Goal: Task Accomplishment & Management: Use online tool/utility

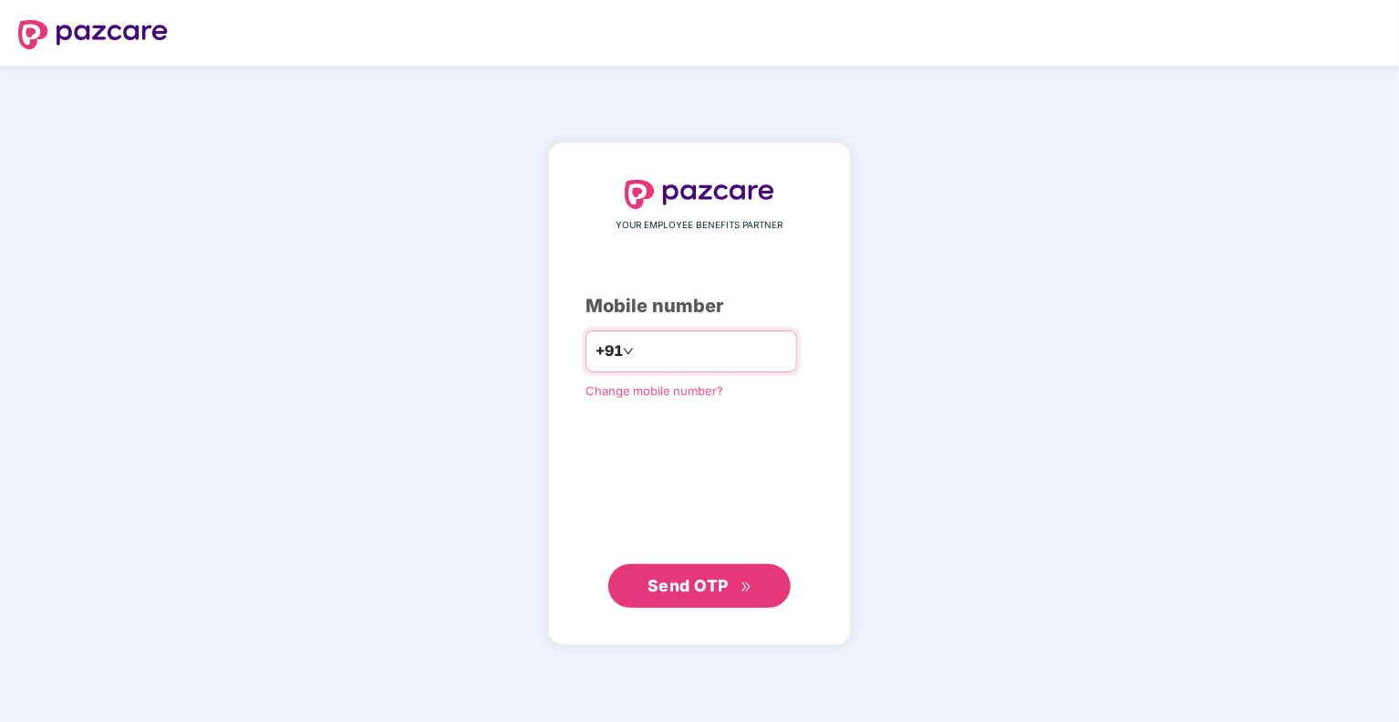
type input "**********"
click at [679, 583] on span "Send OTP" at bounding box center [688, 584] width 81 height 19
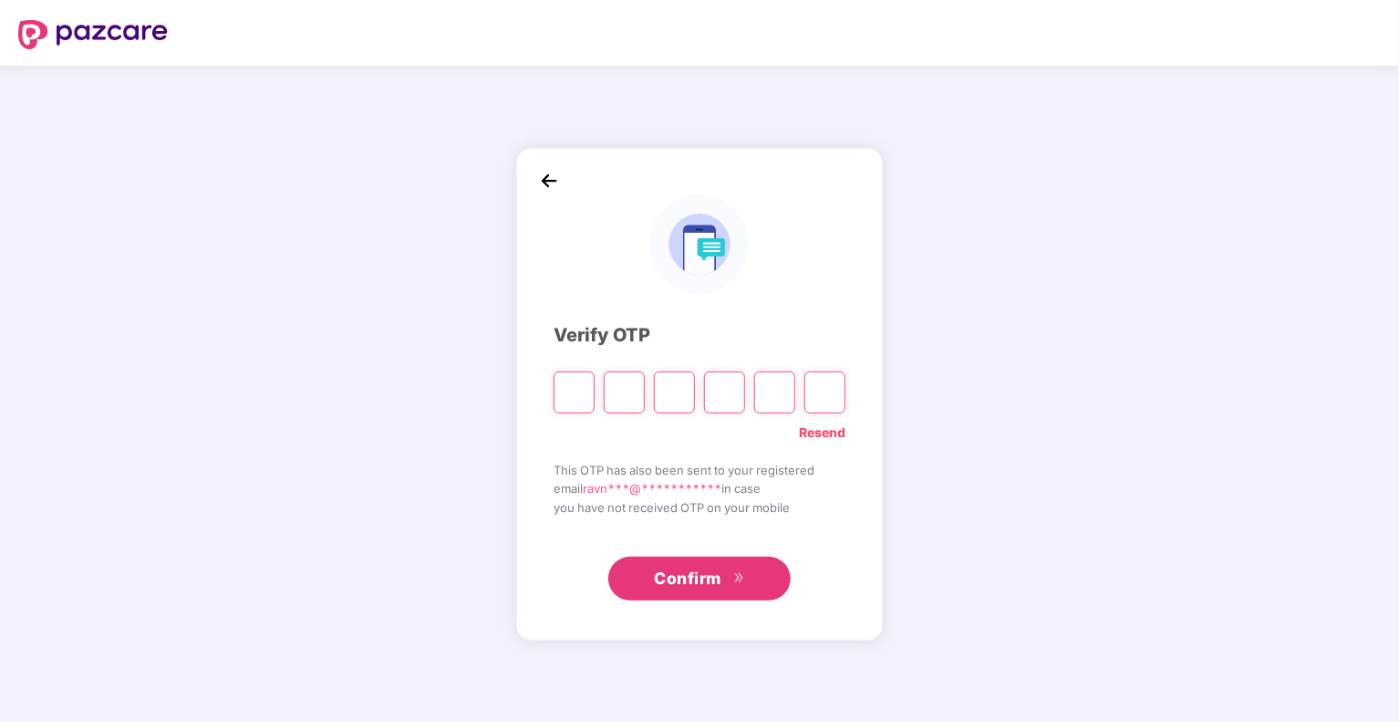
type input "*"
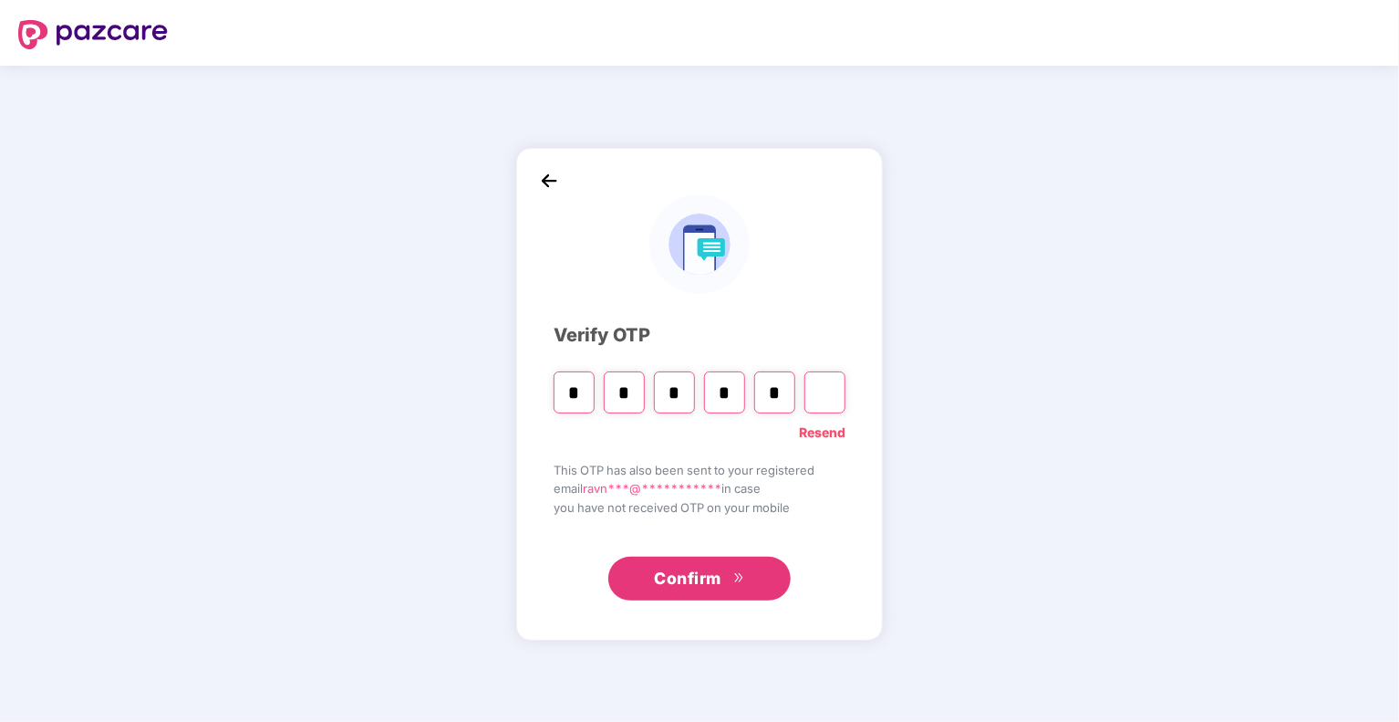
type input "*"
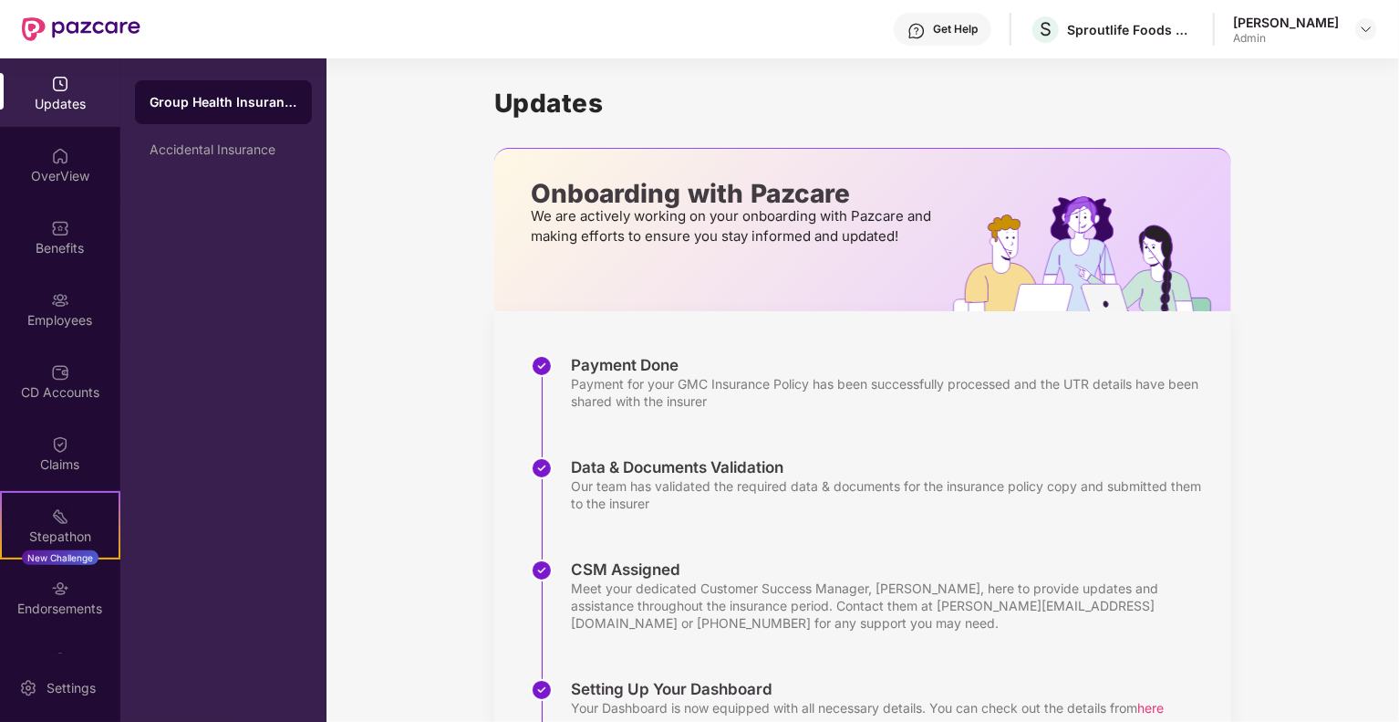
scroll to position [265, 0]
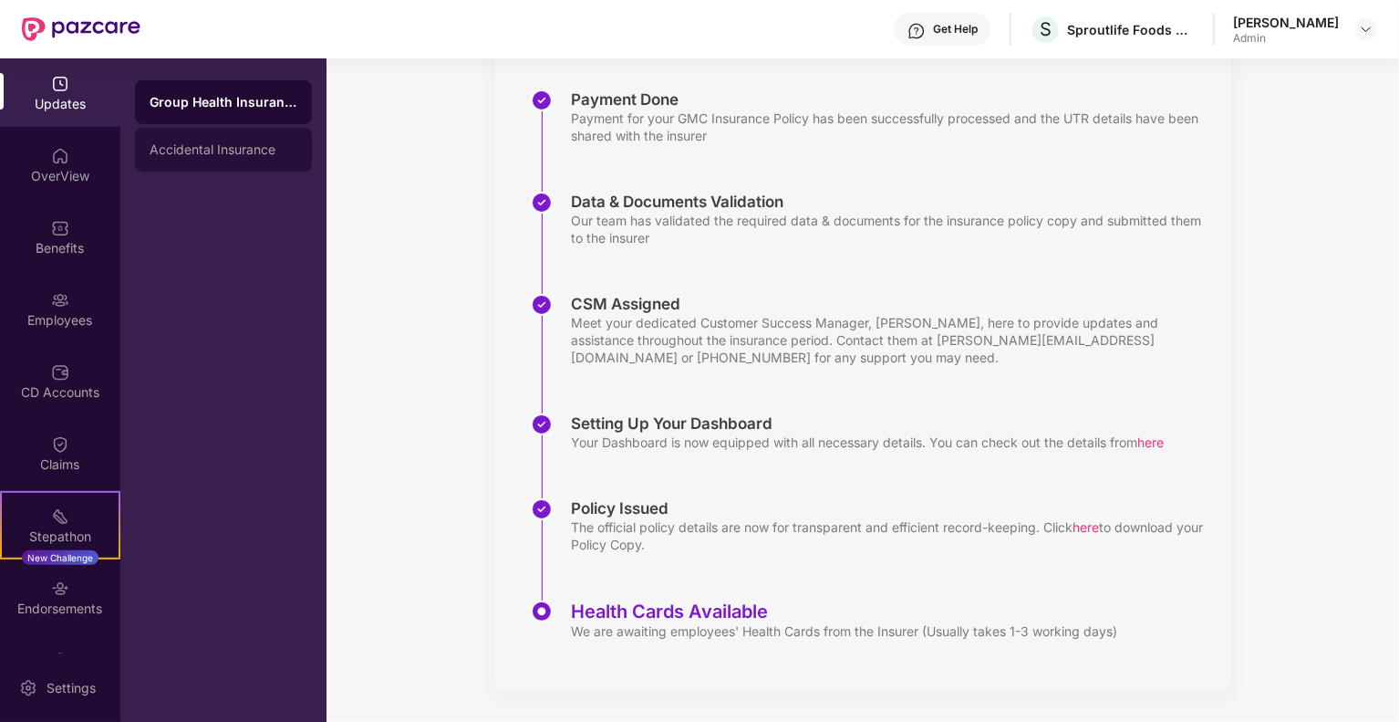
click at [203, 149] on div "Accidental Insurance" at bounding box center [224, 149] width 148 height 15
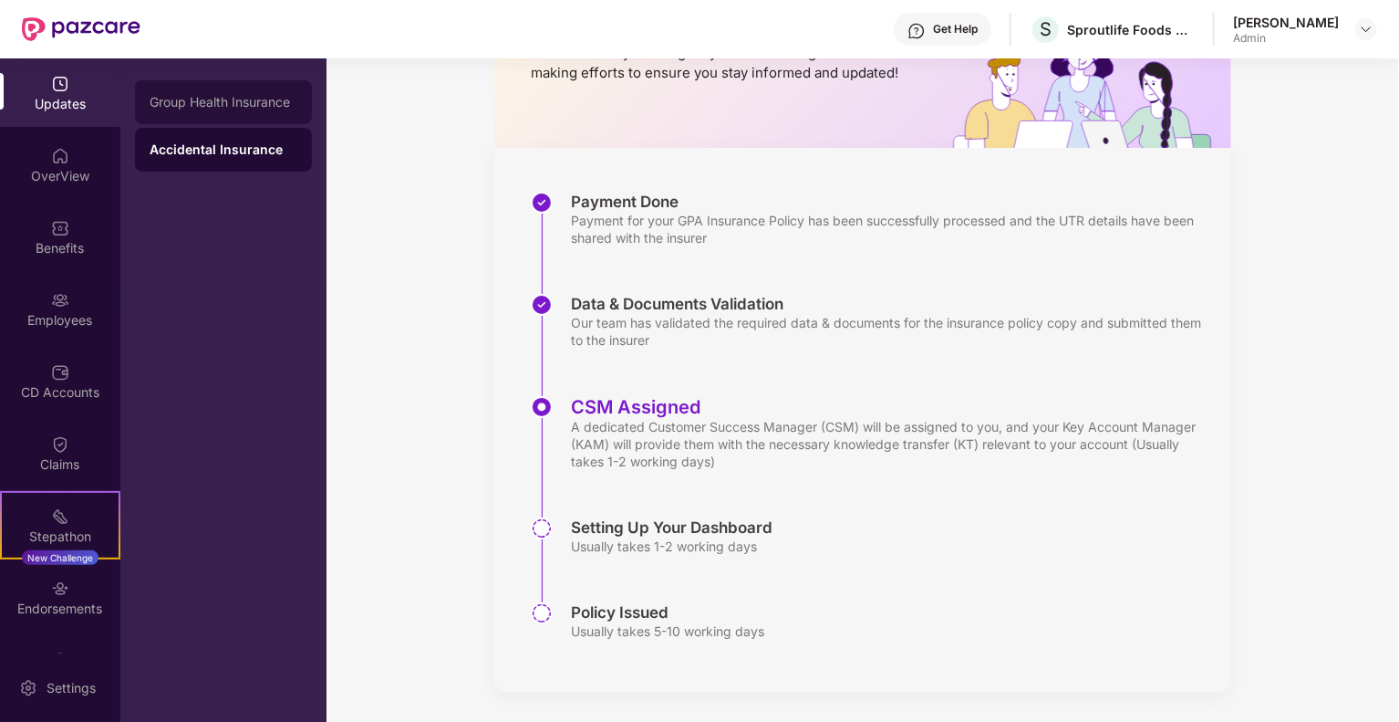
click at [212, 99] on div "Group Health Insurance" at bounding box center [224, 102] width 148 height 15
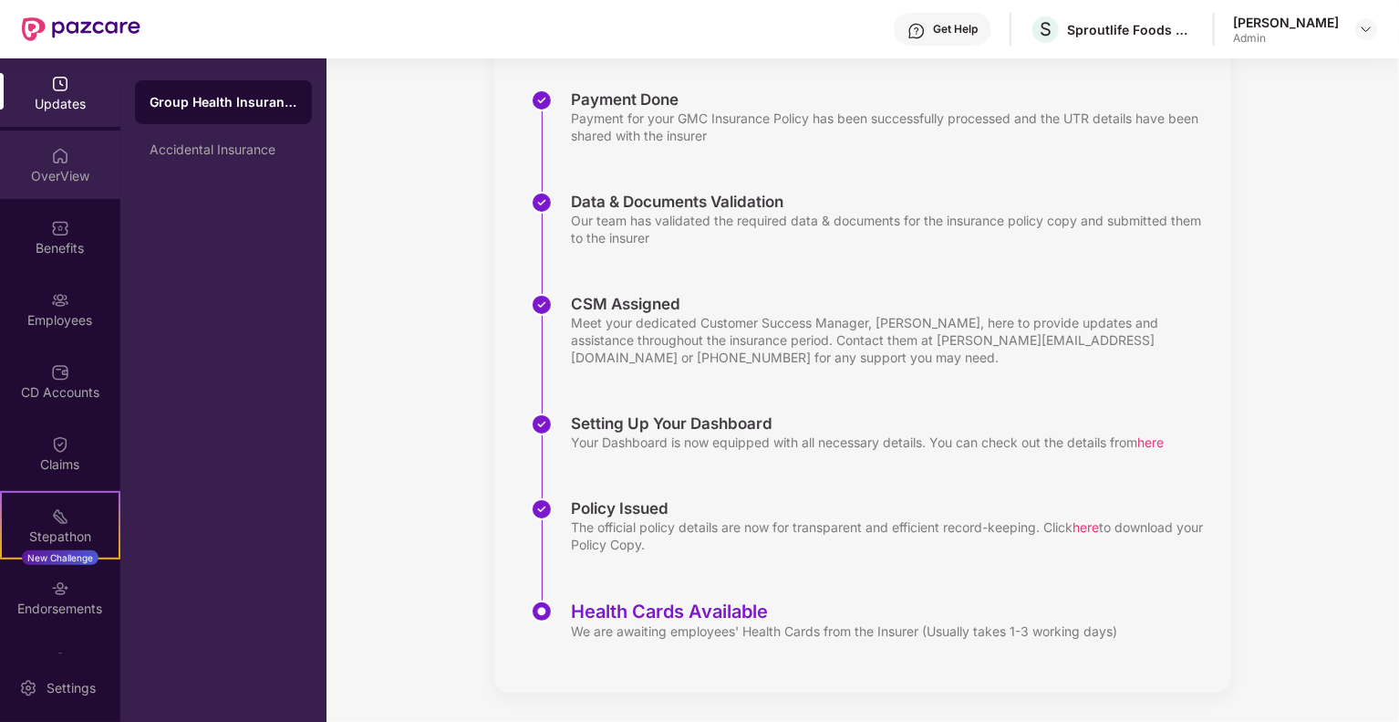
click at [71, 149] on div "OverView" at bounding box center [60, 164] width 120 height 68
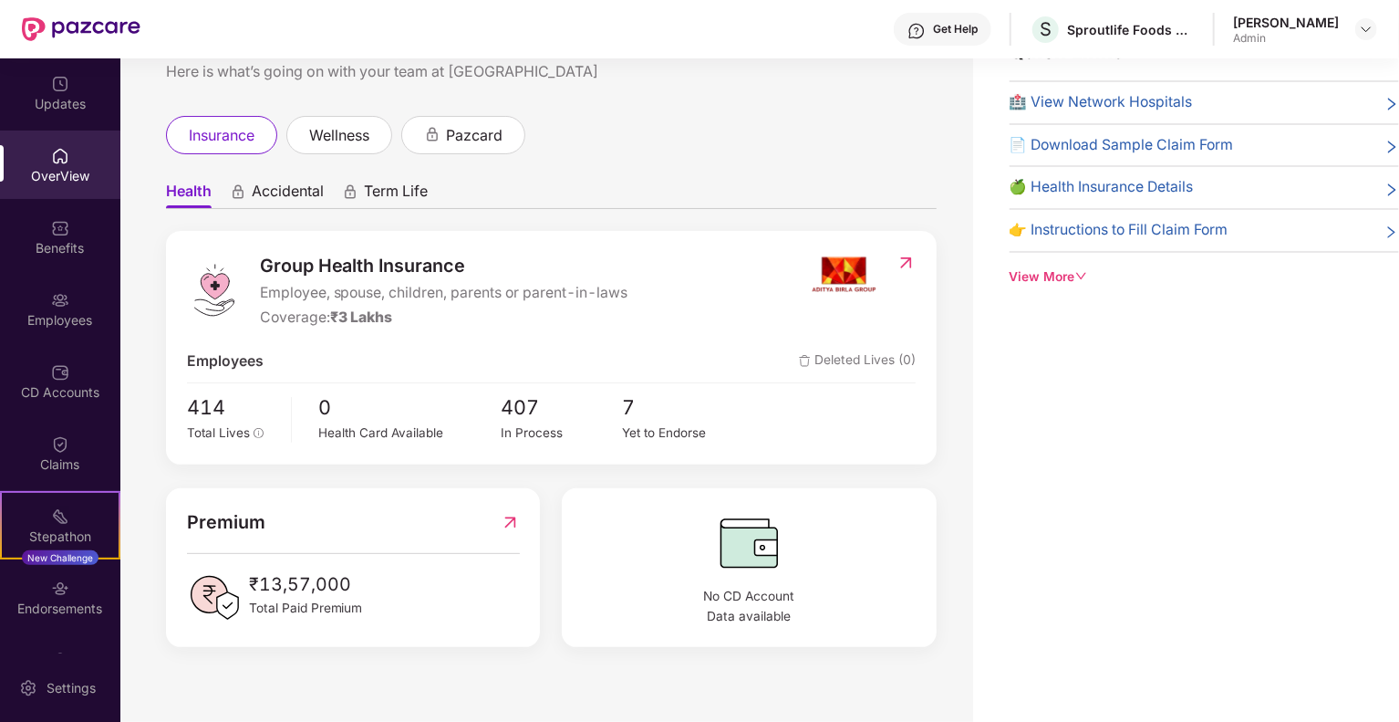
scroll to position [16, 0]
